Goal: Check status: Check status

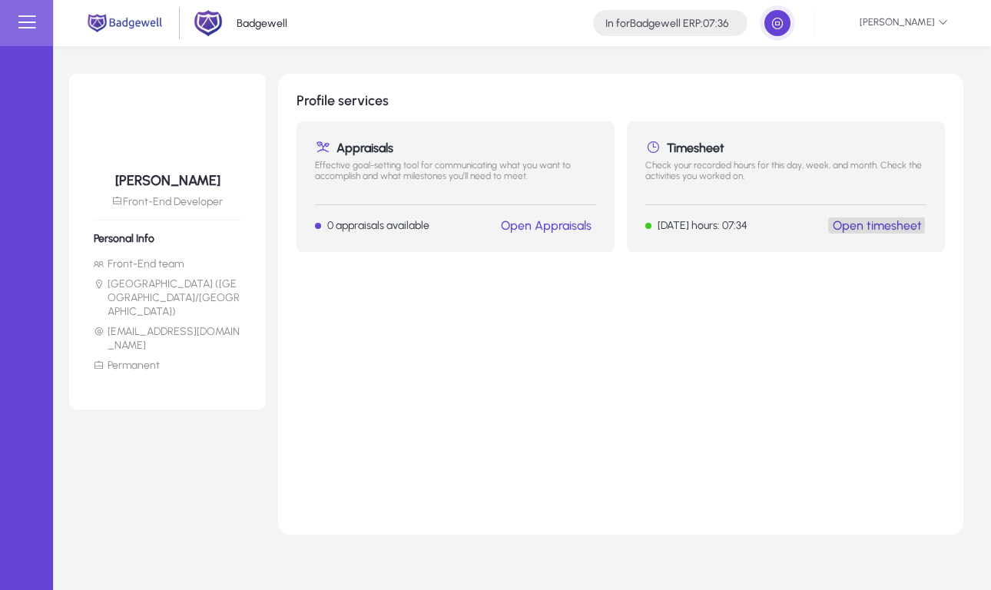
click at [874, 225] on link "Open timesheet" at bounding box center [877, 225] width 89 height 15
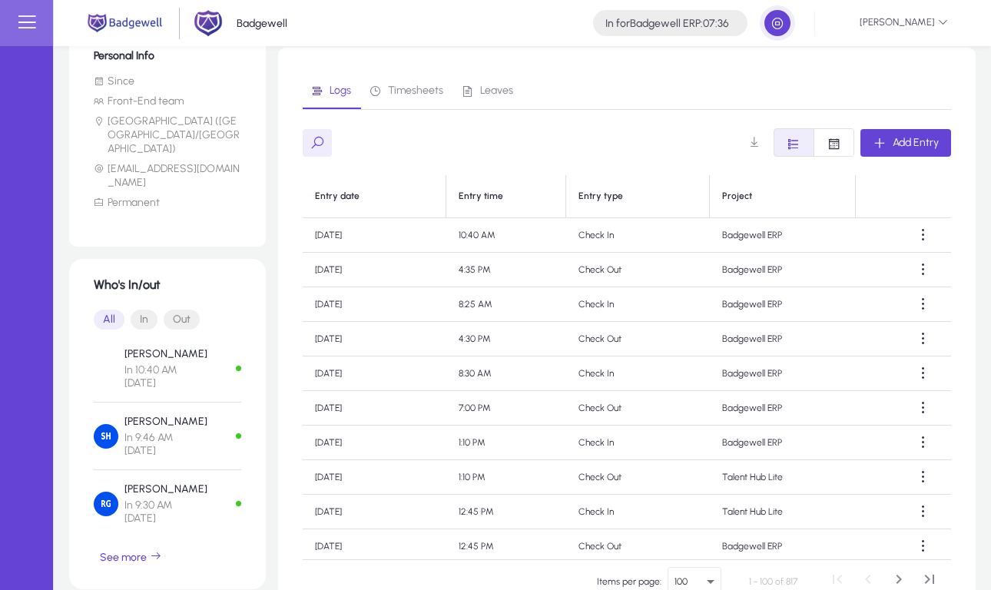
scroll to position [235, 0]
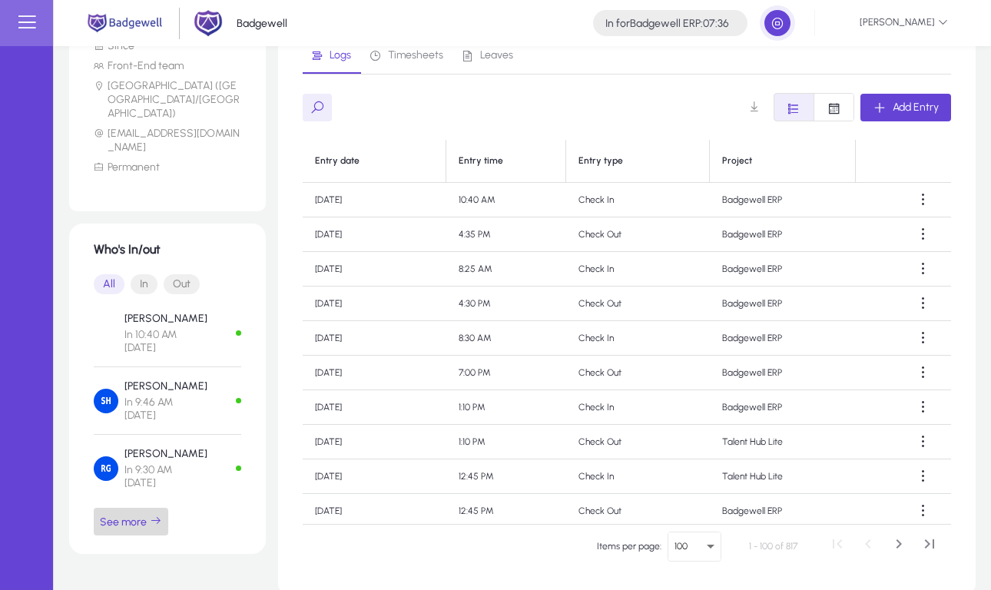
click at [127, 512] on span "button" at bounding box center [131, 521] width 75 height 37
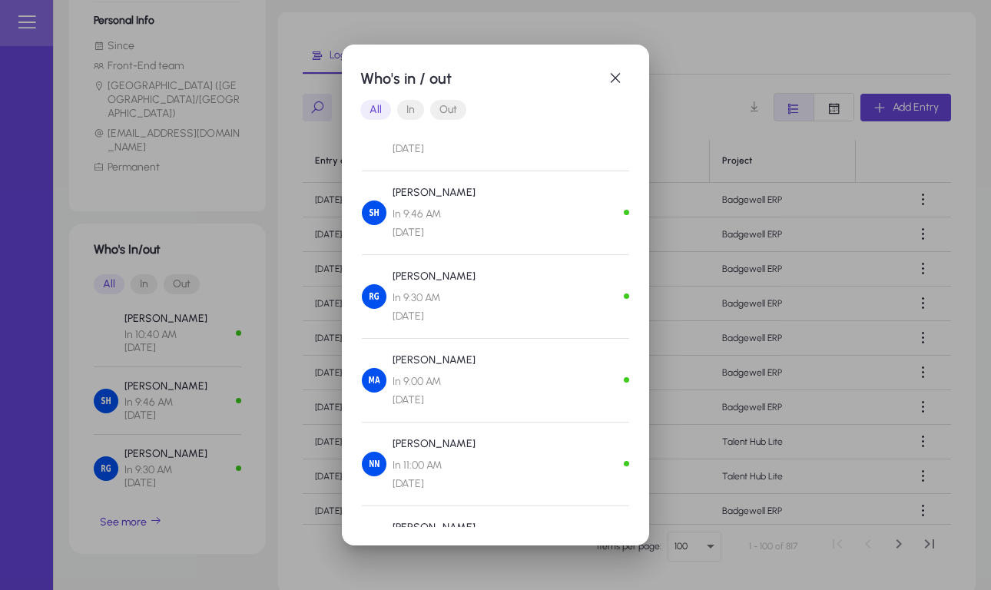
scroll to position [0, 0]
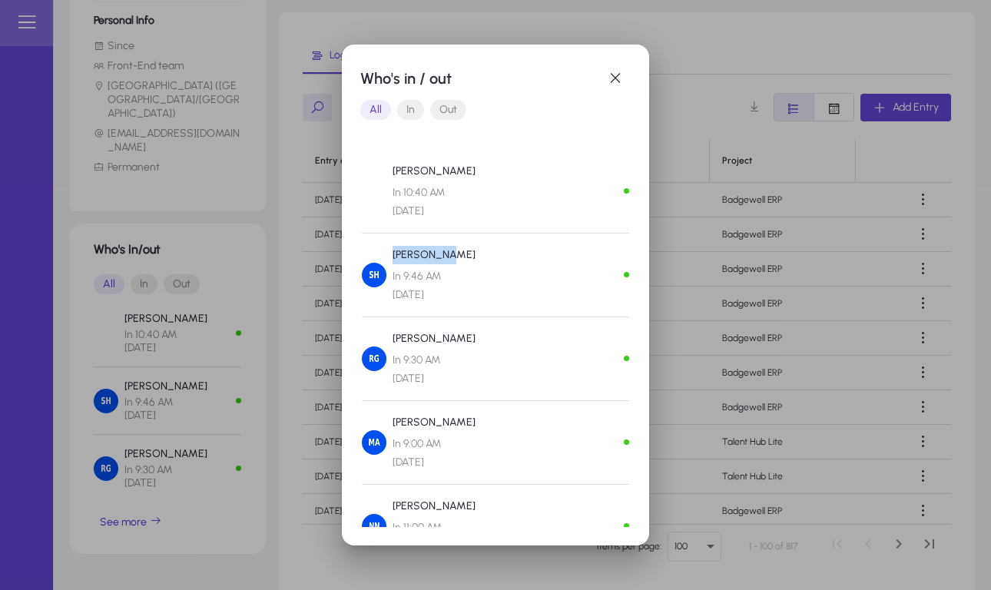
drag, startPoint x: 465, startPoint y: 264, endPoint x: 465, endPoint y: 234, distance: 30.0
click at [465, 234] on div "[PERSON_NAME] In 10:40 AM [DATE] [PERSON_NAME] In 9:46 AM [DATE] [PERSON_NAME] …" at bounding box center [495, 568] width 267 height 812
drag, startPoint x: 465, startPoint y: 234, endPoint x: 467, endPoint y: 297, distance: 63.0
click at [467, 297] on div "[PERSON_NAME] In 10:40 AM [DATE] [PERSON_NAME] In 9:46 AM [DATE] [PERSON_NAME] …" at bounding box center [495, 568] width 267 height 812
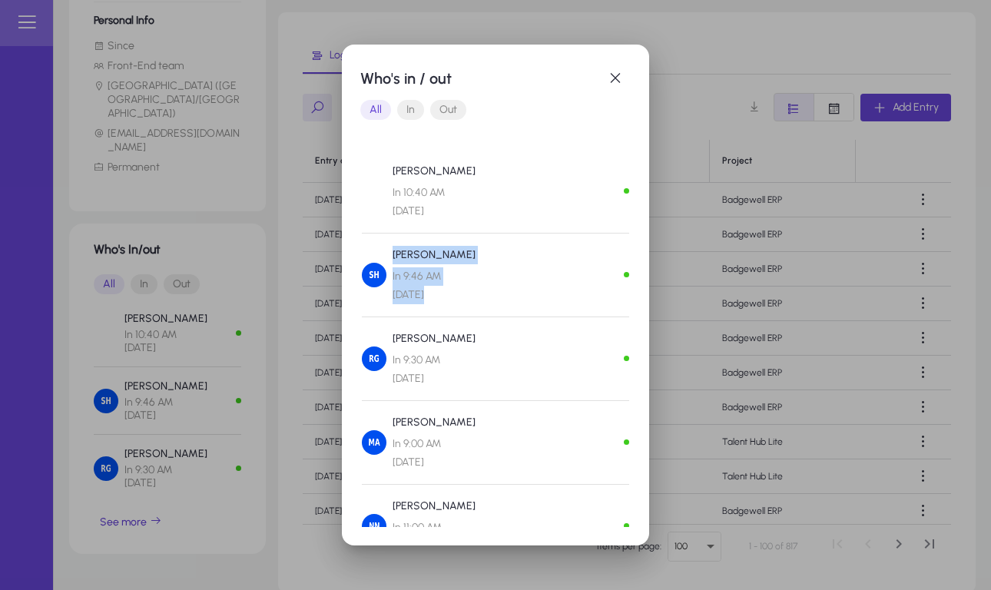
click at [467, 297] on div "[PERSON_NAME] In 9:46 AM [DATE]" at bounding box center [495, 275] width 267 height 58
